Goal: Find specific page/section: Find specific page/section

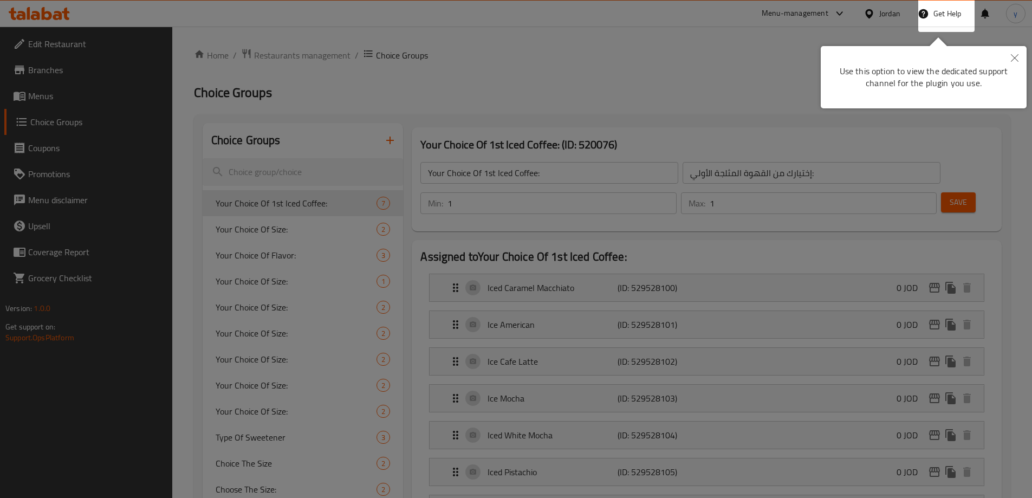
click at [566, 97] on div at bounding box center [516, 249] width 1032 height 498
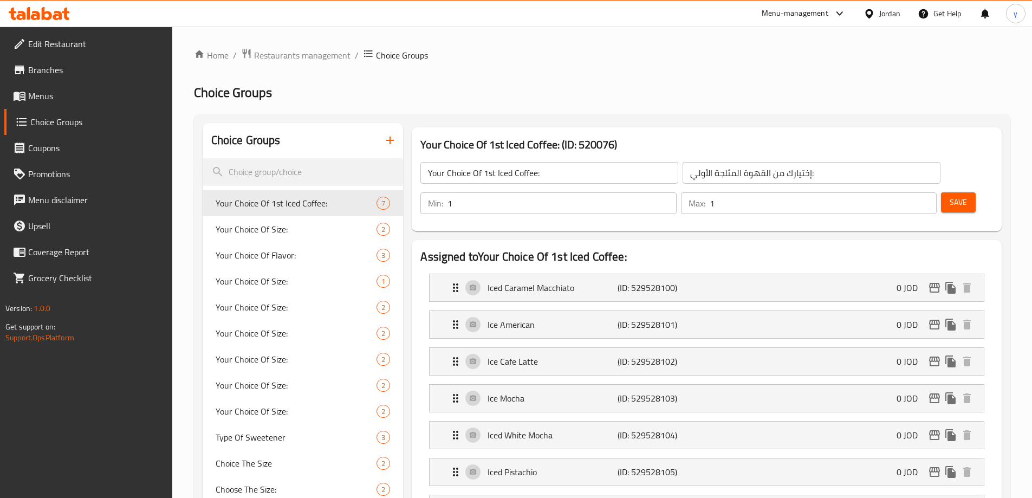
click at [878, 14] on div at bounding box center [872, 14] width 16 height 12
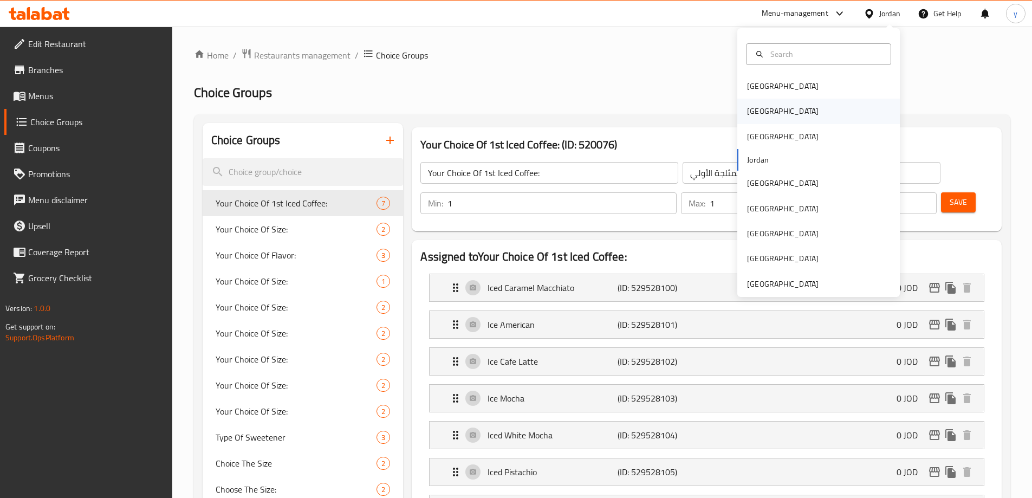
click at [779, 111] on div "[GEOGRAPHIC_DATA]" at bounding box center [818, 111] width 163 height 25
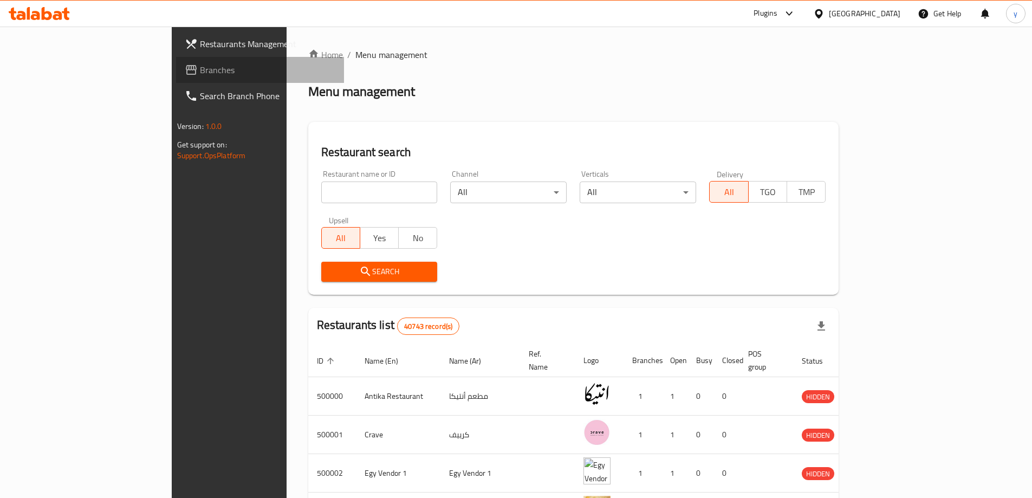
click at [185, 73] on icon at bounding box center [191, 69] width 13 height 13
